Goal: Information Seeking & Learning: Check status

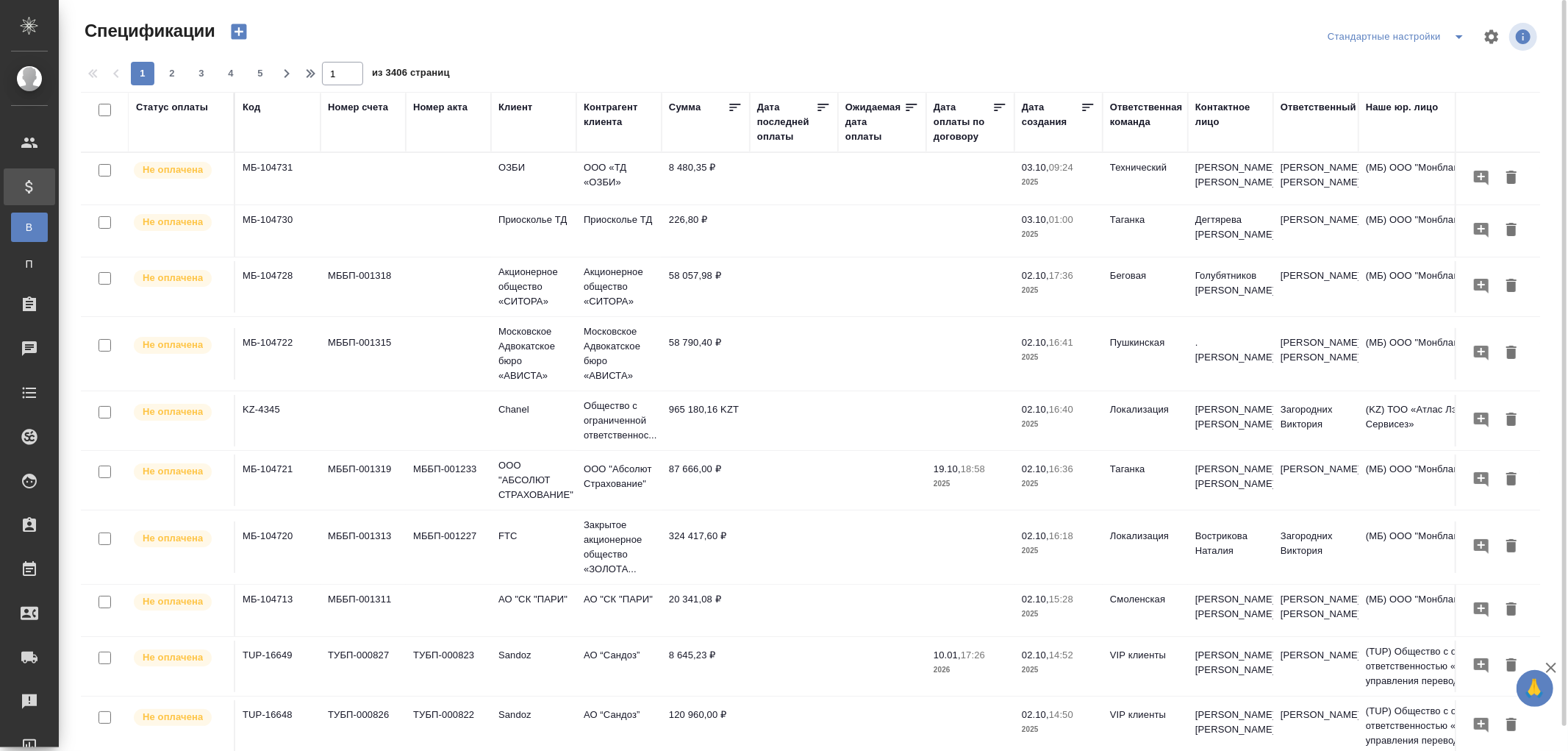
click at [780, 143] on div "Дата последней оплаты" at bounding box center [786, 122] width 59 height 44
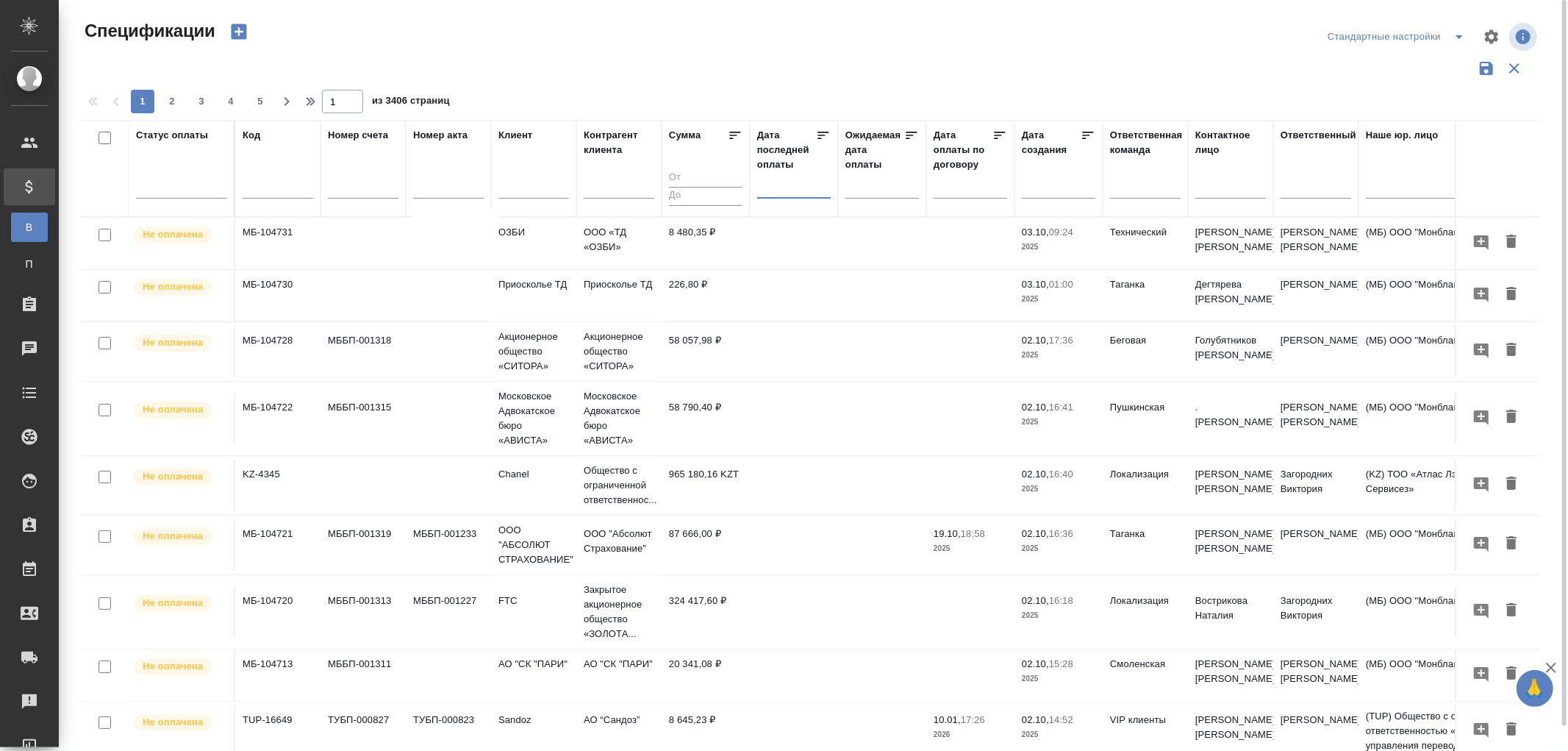
click at [780, 193] on input "text" at bounding box center [798, 185] width 64 height 21
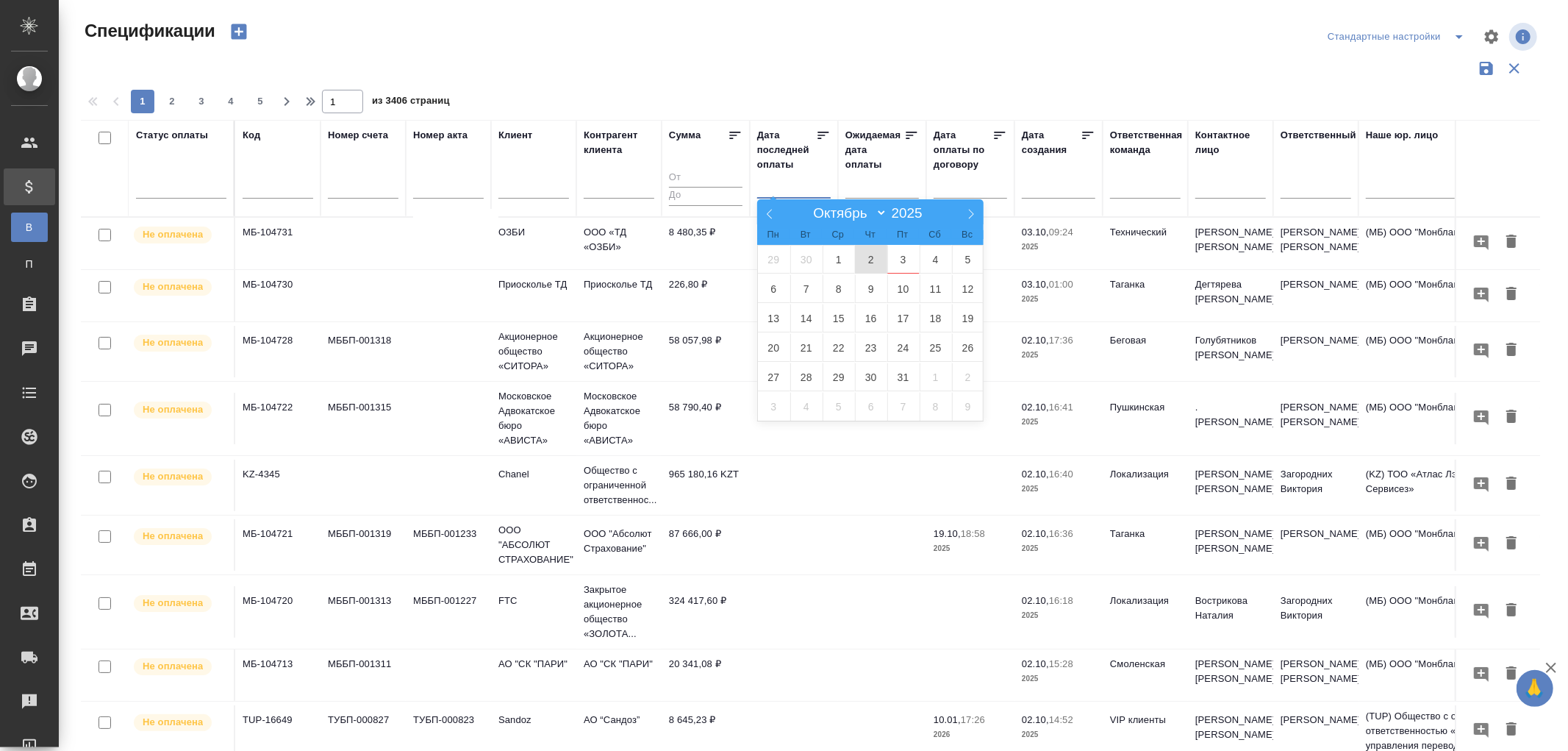
click at [868, 255] on span "2" at bounding box center [871, 260] width 33 height 29
type div "[DATE]T21:00:00.000Z"
click at [902, 256] on span "3" at bounding box center [903, 260] width 33 height 29
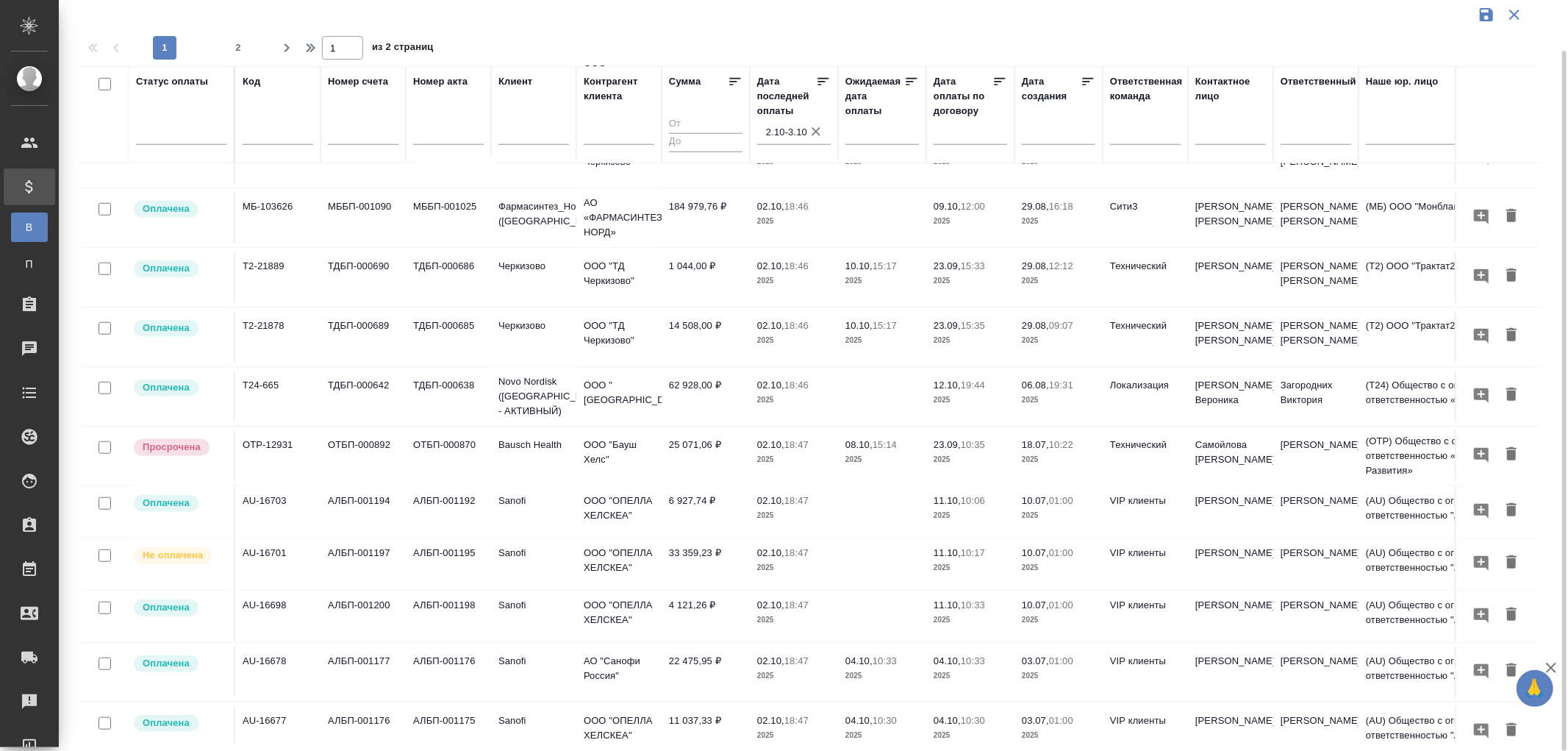
scroll to position [938, 0]
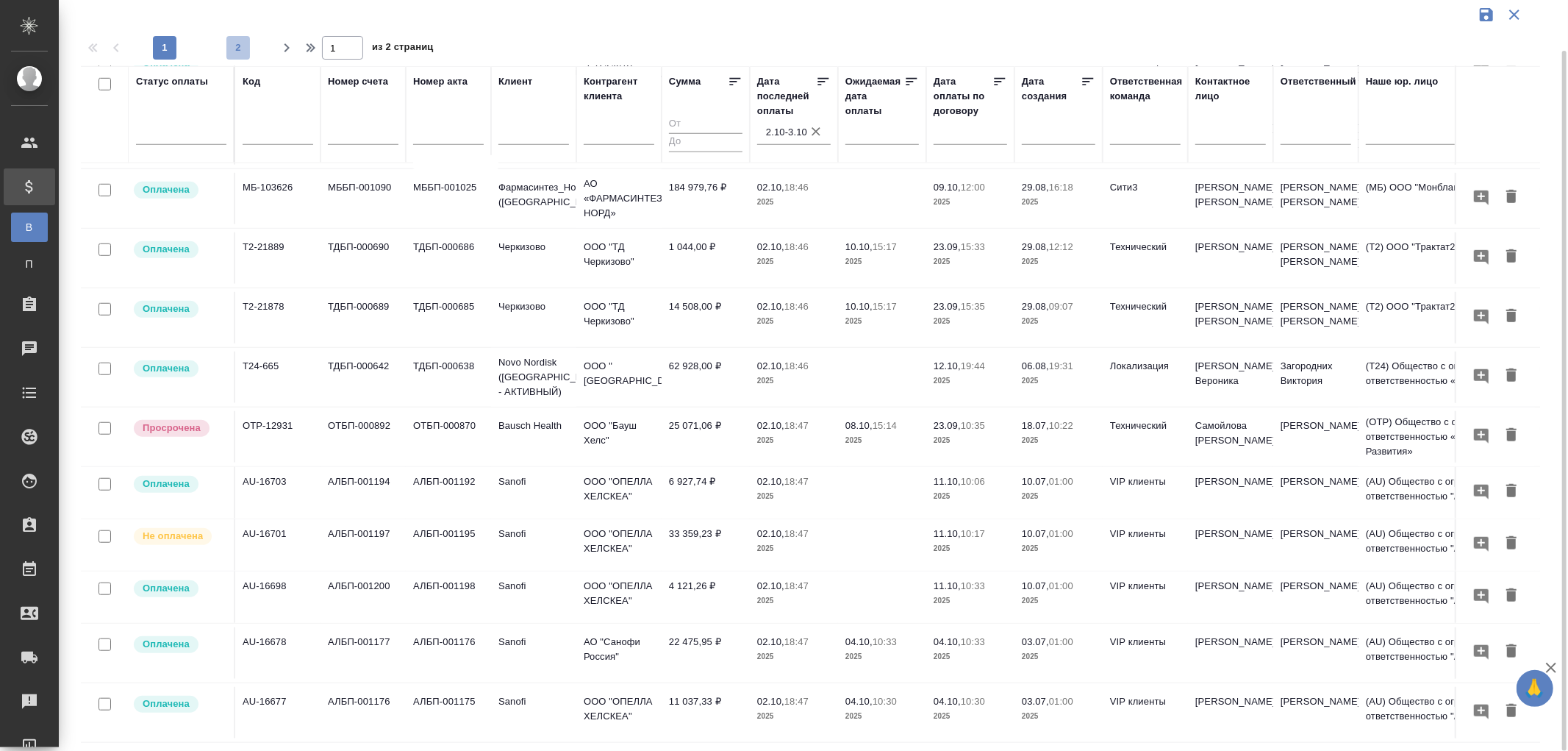
click at [240, 47] on span "2" at bounding box center [238, 48] width 24 height 15
type input "2"
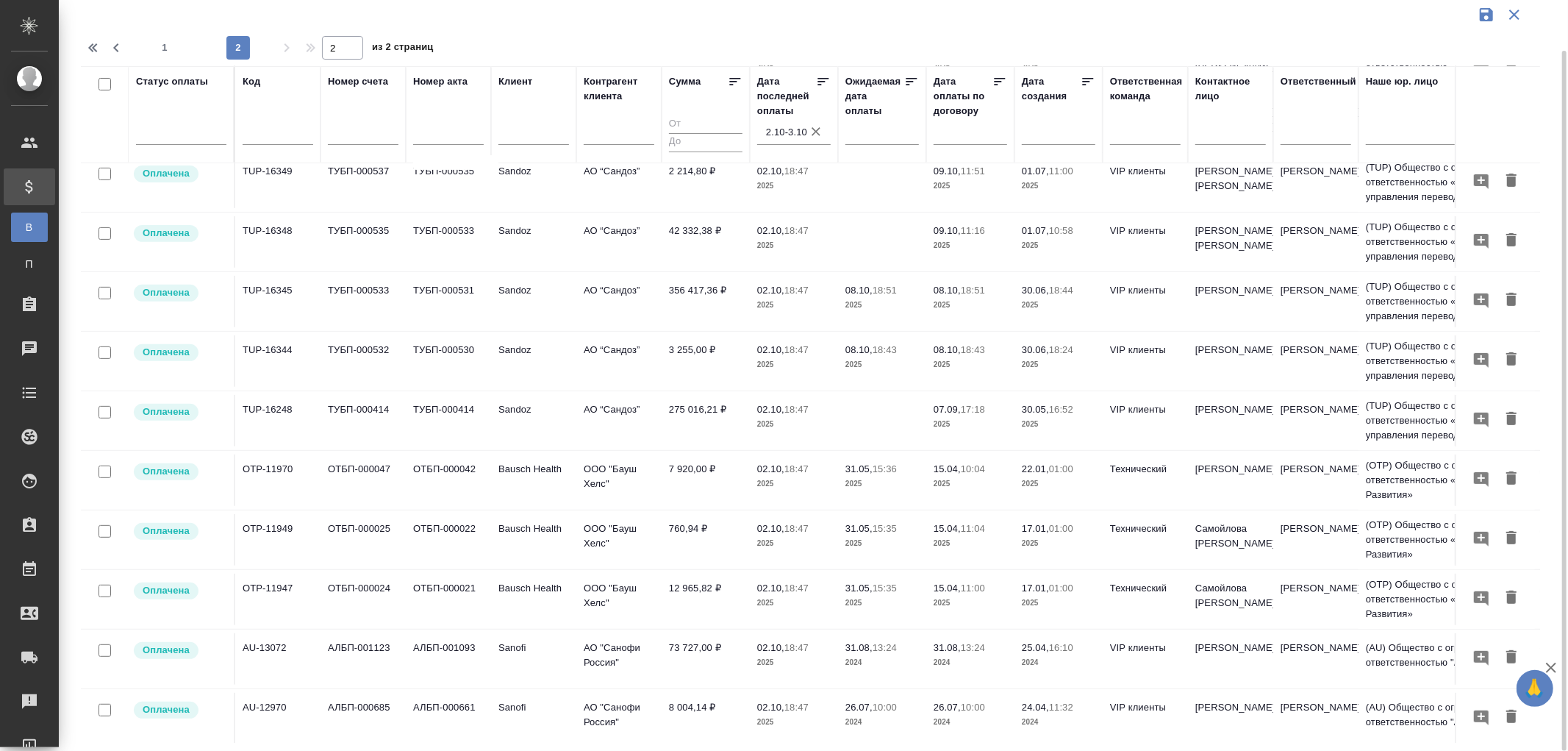
scroll to position [446, 0]
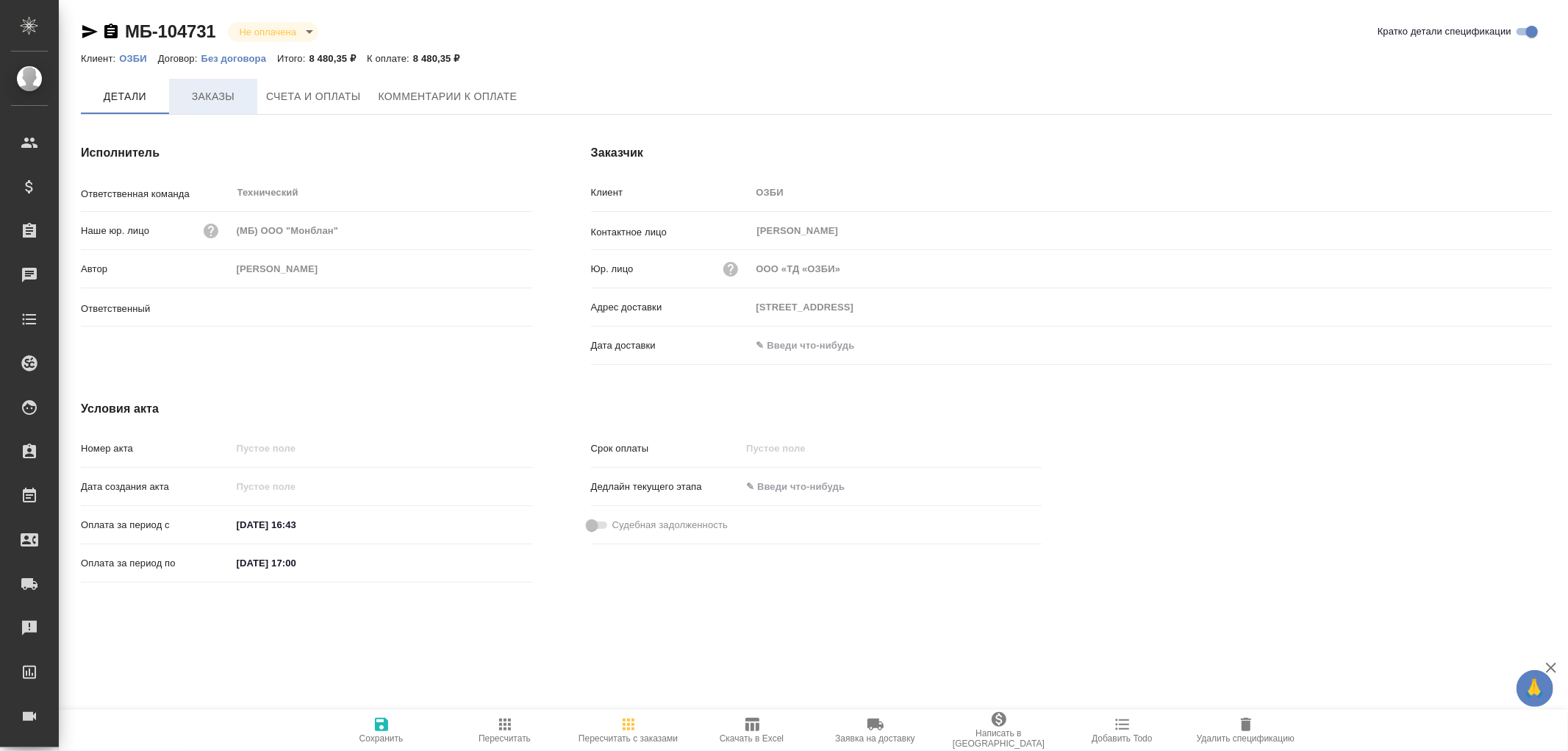
type input "[PERSON_NAME]"
click at [113, 25] on icon "button" at bounding box center [111, 31] width 14 height 15
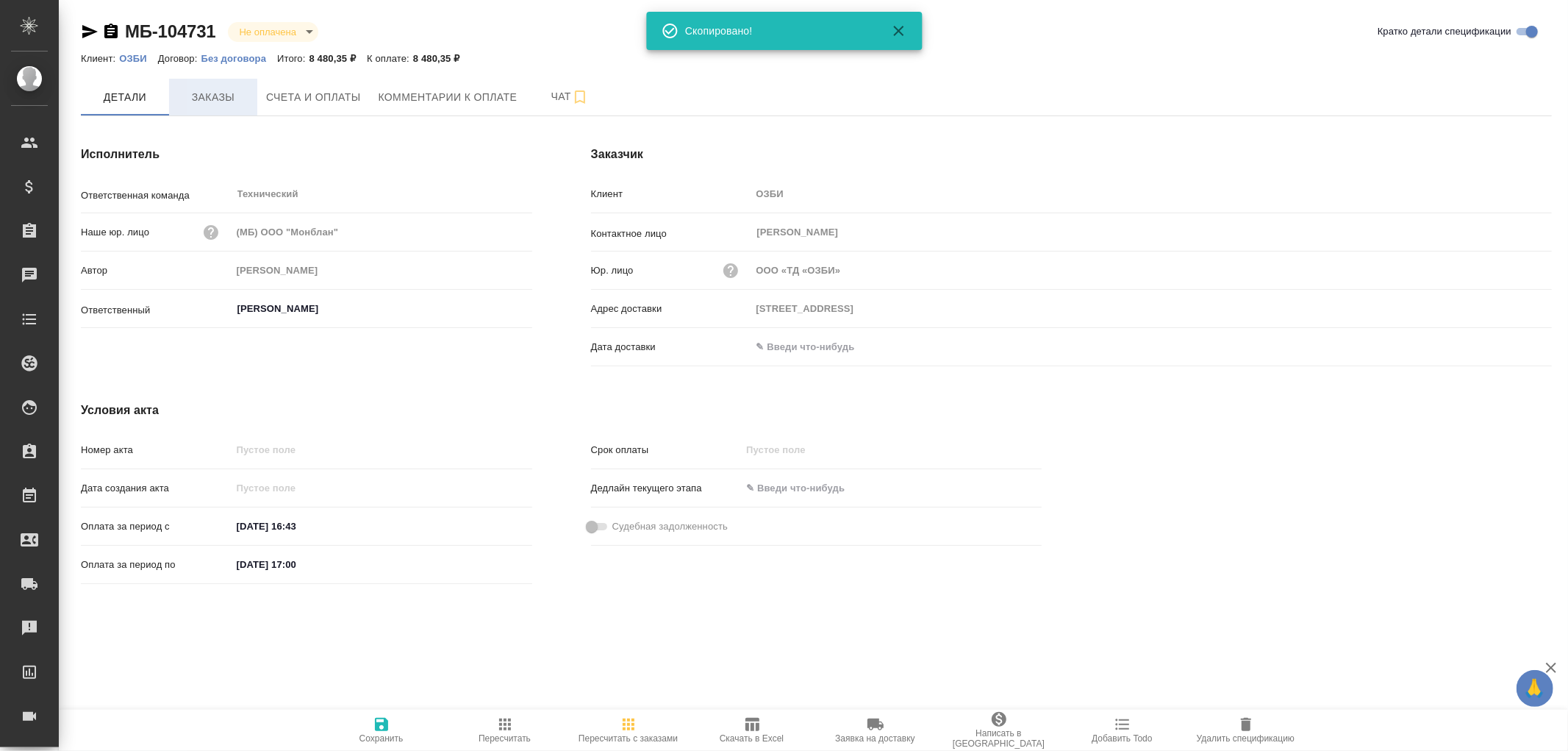
click at [203, 103] on span "Заказы" at bounding box center [213, 97] width 71 height 18
